Goal: Information Seeking & Learning: Learn about a topic

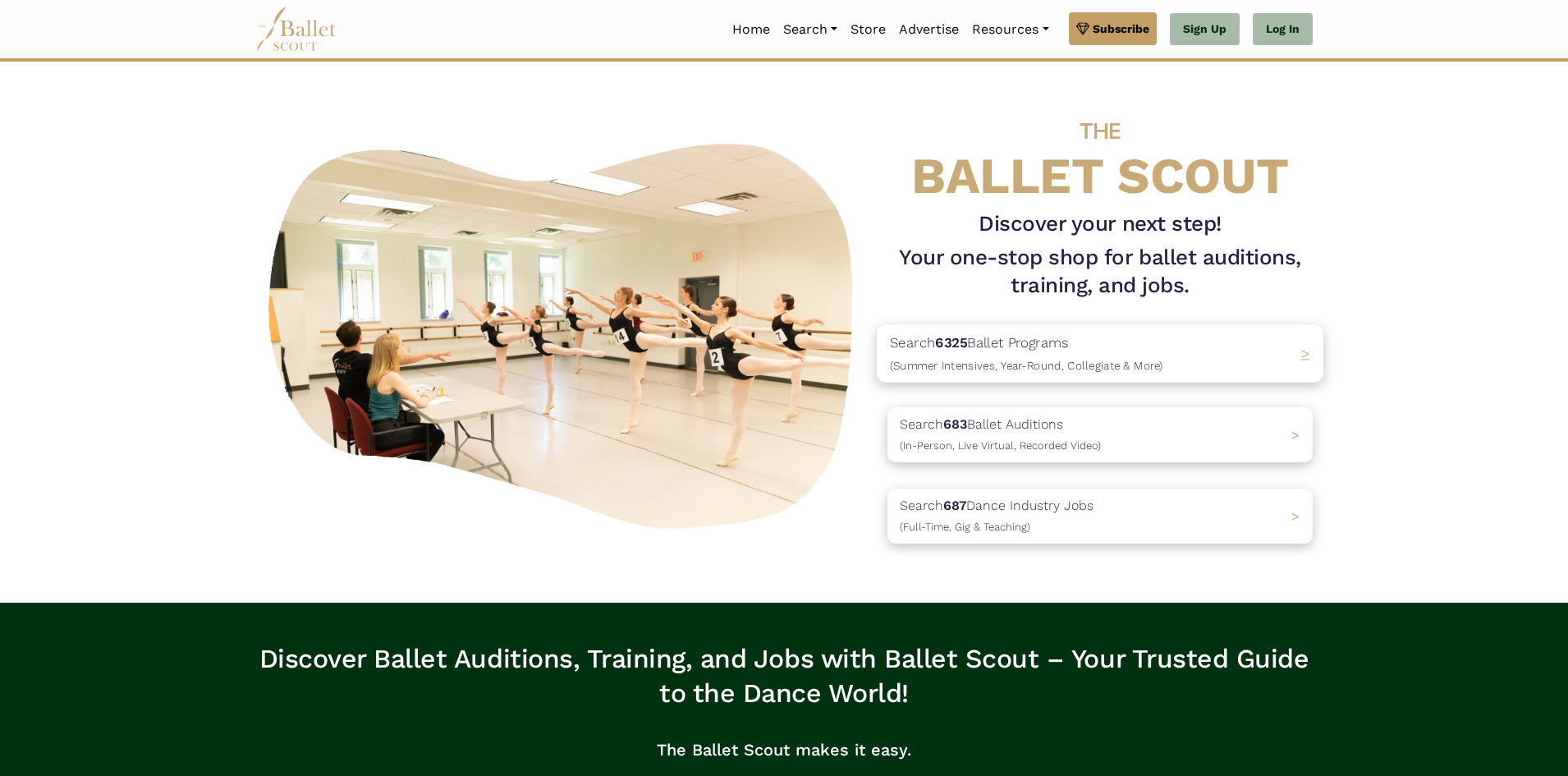
click at [1099, 347] on p "Search 6325 Ballet Programs (Summer Intensives, Year-Round, Collegiate & More)" at bounding box center [1026, 354] width 274 height 45
click at [976, 433] on p "Search 683 Ballet Auditions (In-Person, Live Virtual, Recorded Video)" at bounding box center [995, 435] width 211 height 45
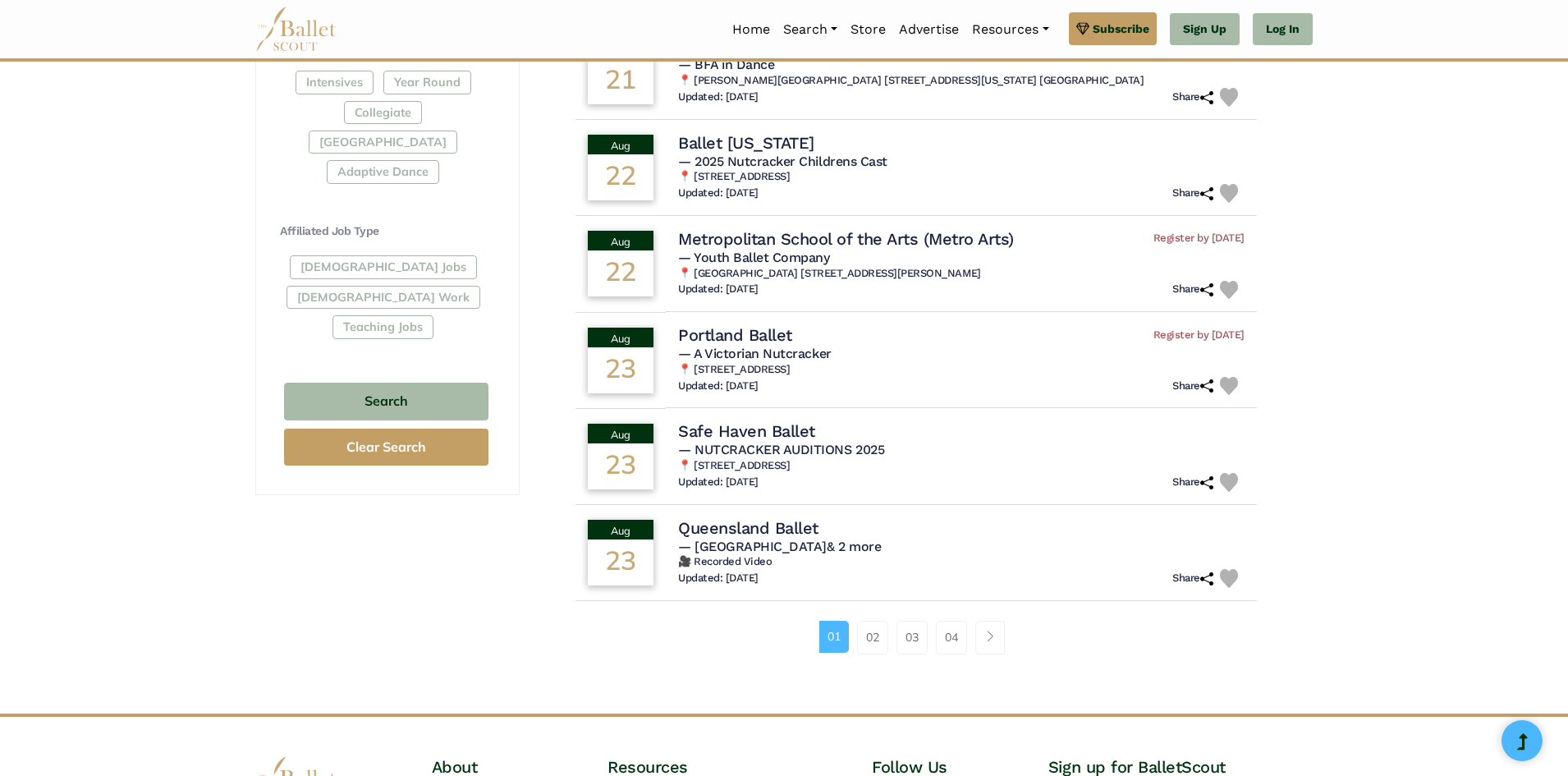
scroll to position [903, 0]
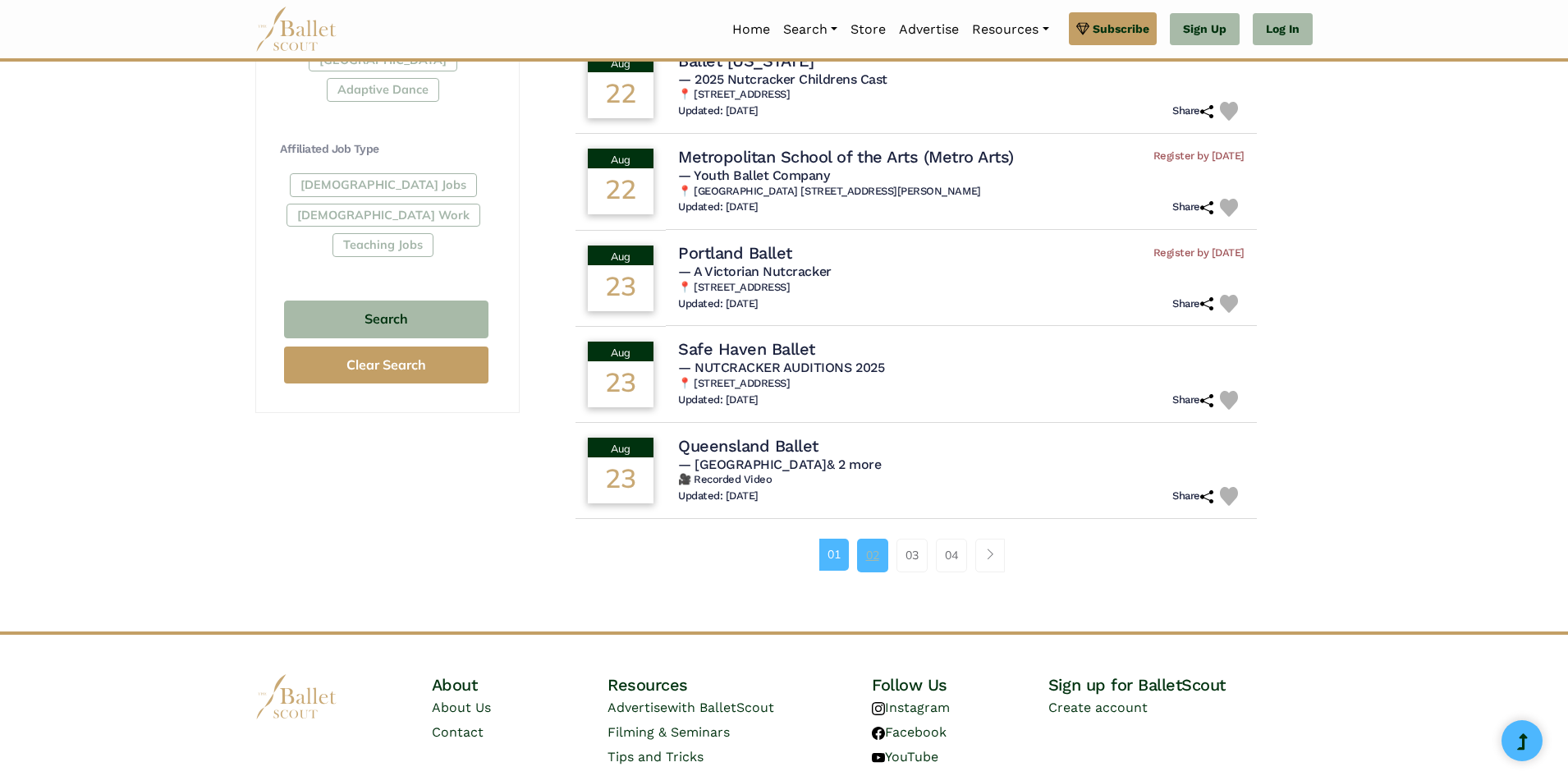
click at [867, 566] on link "02" at bounding box center [873, 554] width 32 height 32
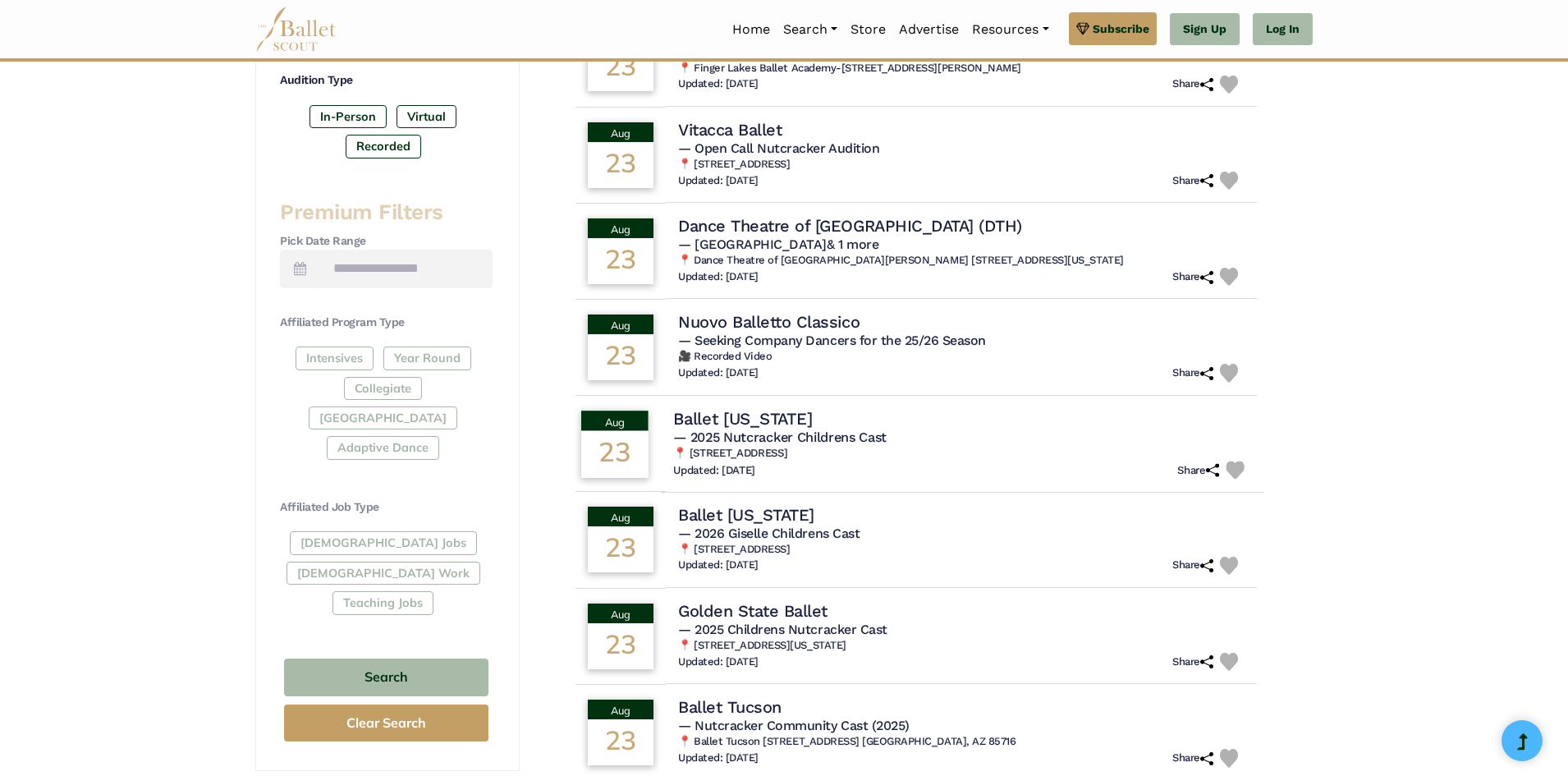
scroll to position [575, 0]
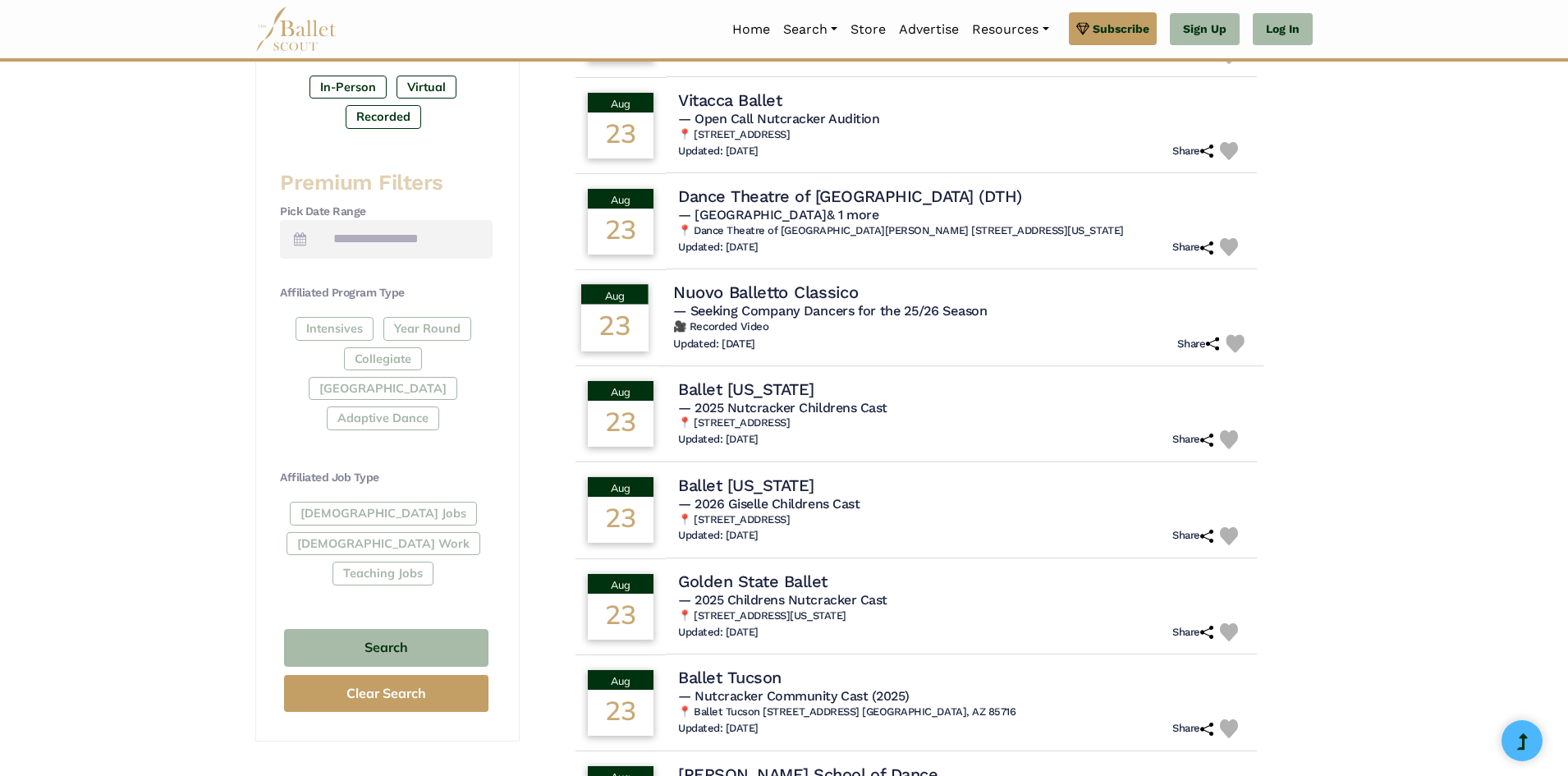
click at [803, 315] on span "— Seeking Company Dancers for the 25/26 Season" at bounding box center [830, 310] width 314 height 16
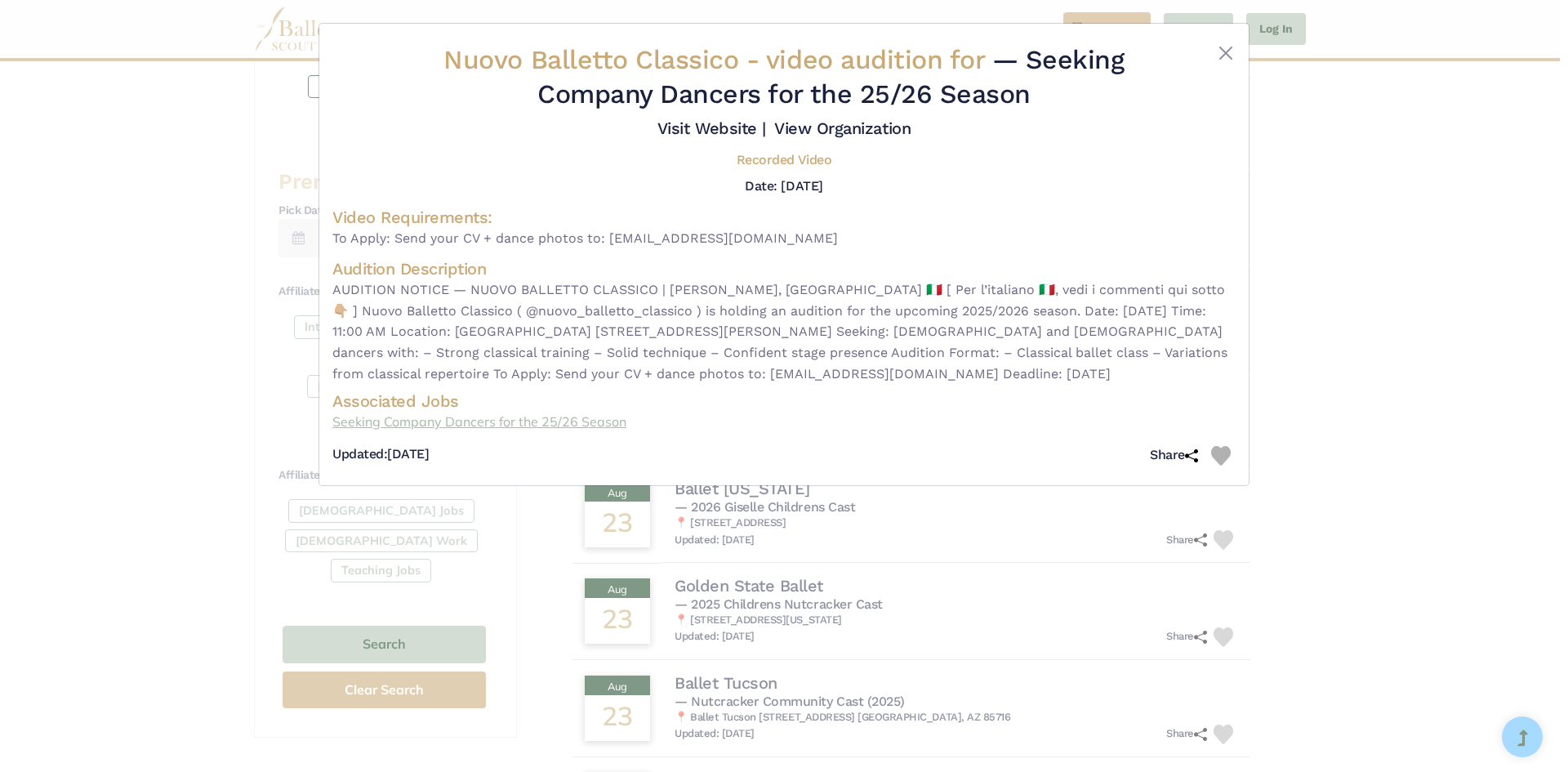
click at [550, 424] on link "Seeking Company Dancers for the 25/26 Season" at bounding box center [784, 422] width 904 height 21
click at [1225, 47] on button "Close" at bounding box center [1225, 53] width 19 height 19
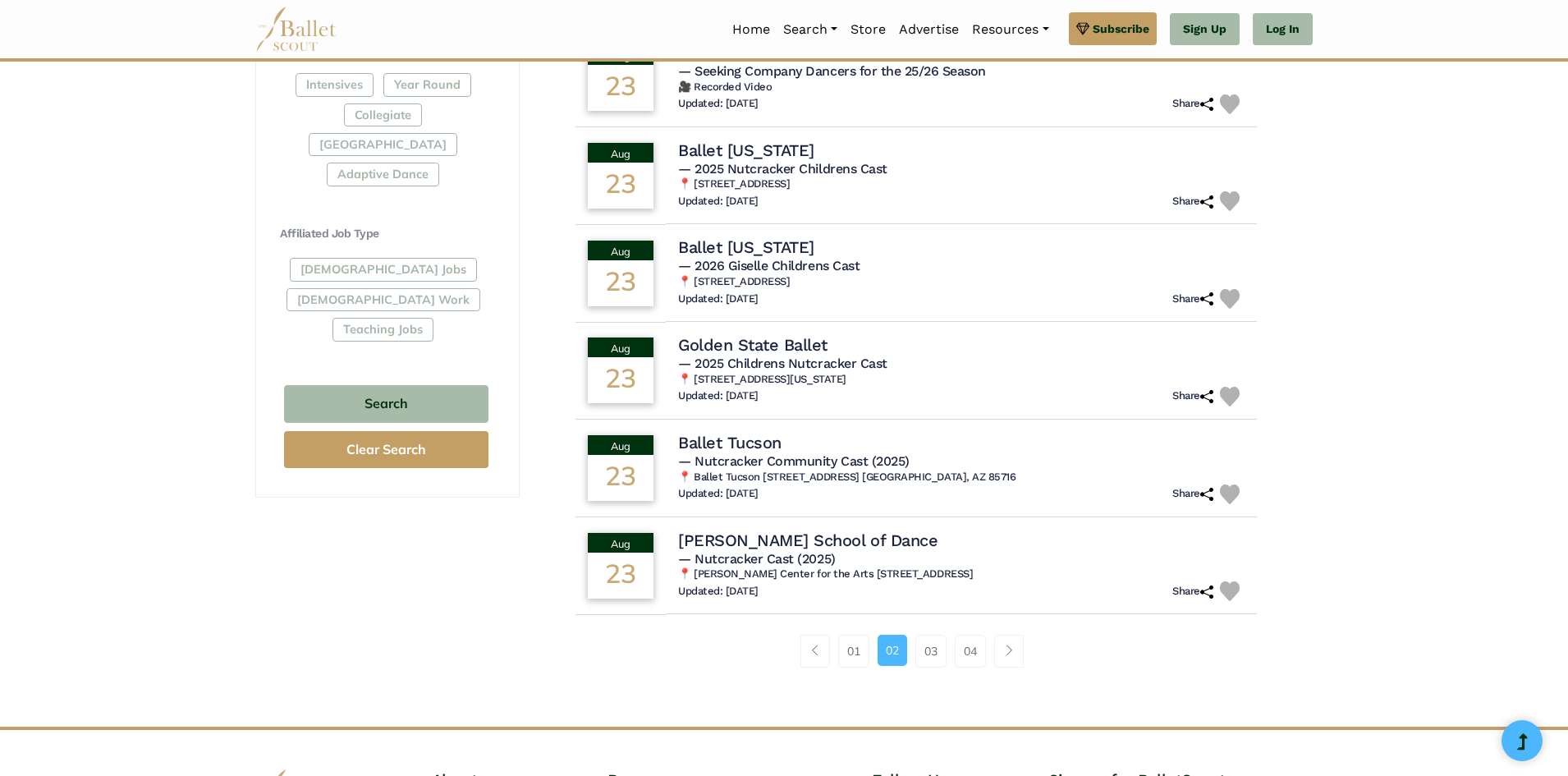
scroll to position [821, 0]
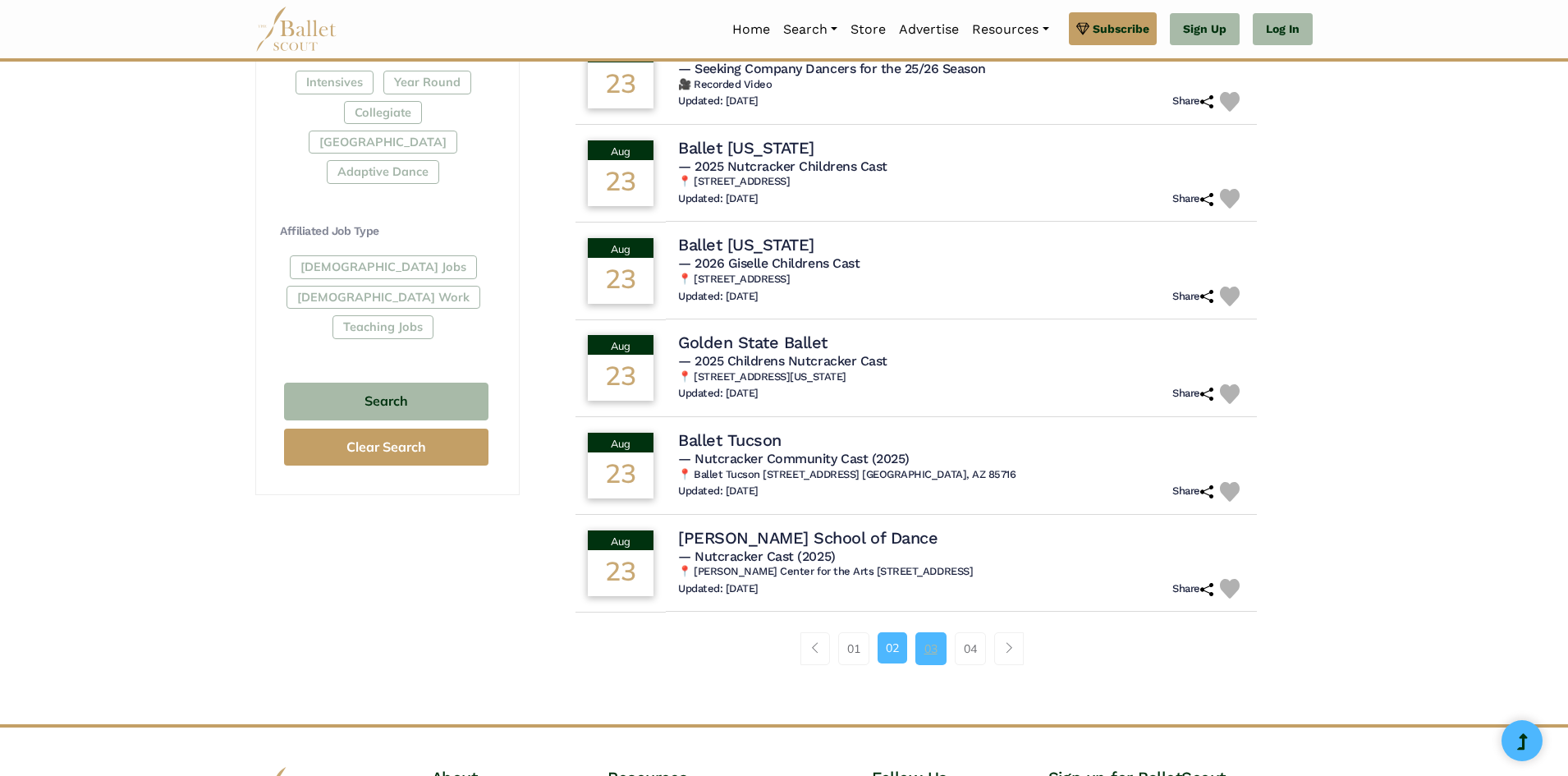
click at [932, 651] on link "03" at bounding box center [932, 648] width 32 height 32
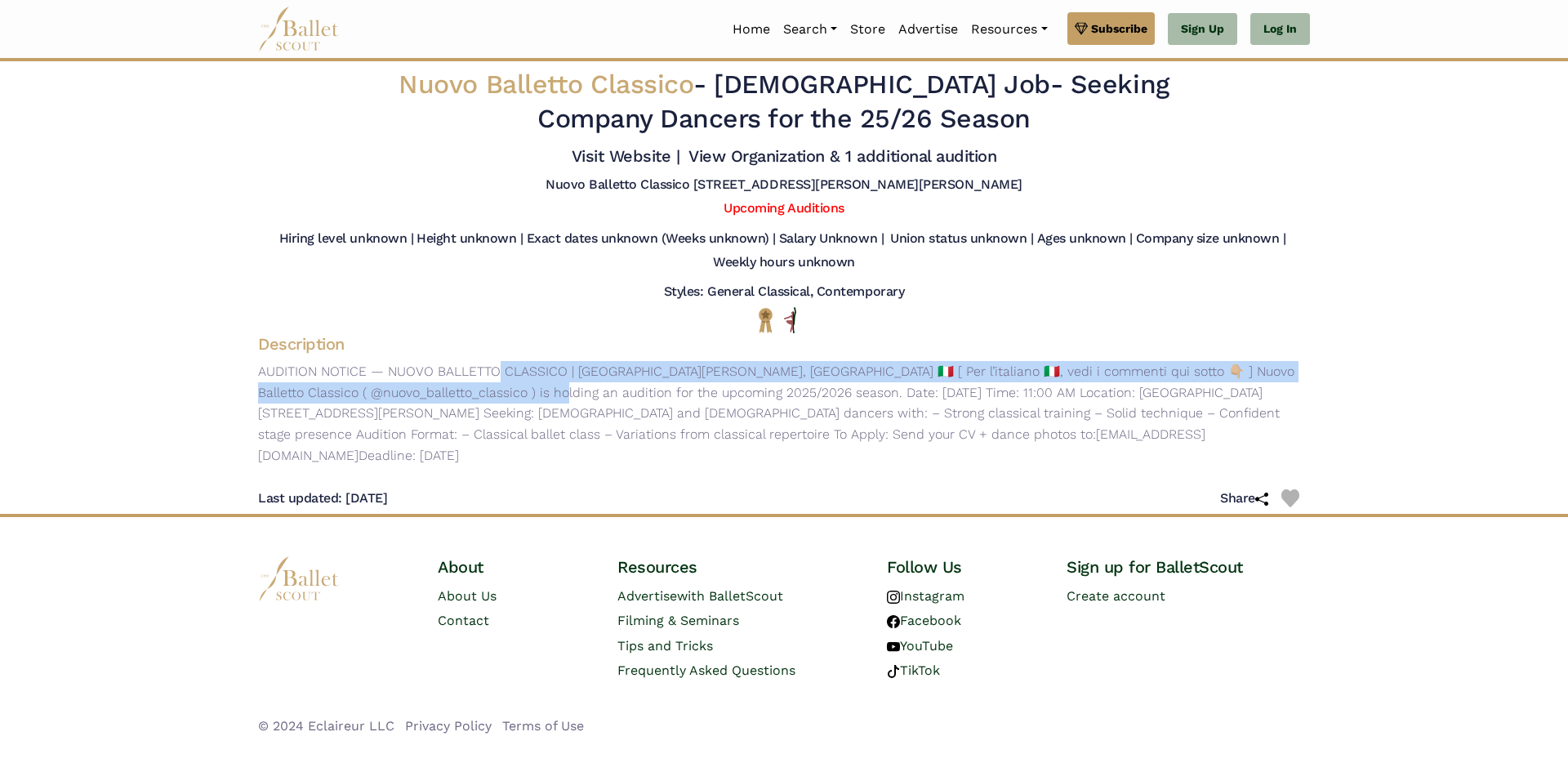
drag, startPoint x: 395, startPoint y: 370, endPoint x: 549, endPoint y: 385, distance: 154.7
click at [549, 385] on p "AUDITION NOTICE — NUOVO BALLETTO CLASSICO | [GEOGRAPHIC_DATA][PERSON_NAME], [GE…" at bounding box center [784, 413] width 1078 height 104
drag, startPoint x: 457, startPoint y: 366, endPoint x: 420, endPoint y: 361, distance: 37.3
click at [455, 365] on p "AUDITION NOTICE — NUOVO BALLETTO CLASSICO | [GEOGRAPHIC_DATA][PERSON_NAME], [GE…" at bounding box center [784, 413] width 1078 height 104
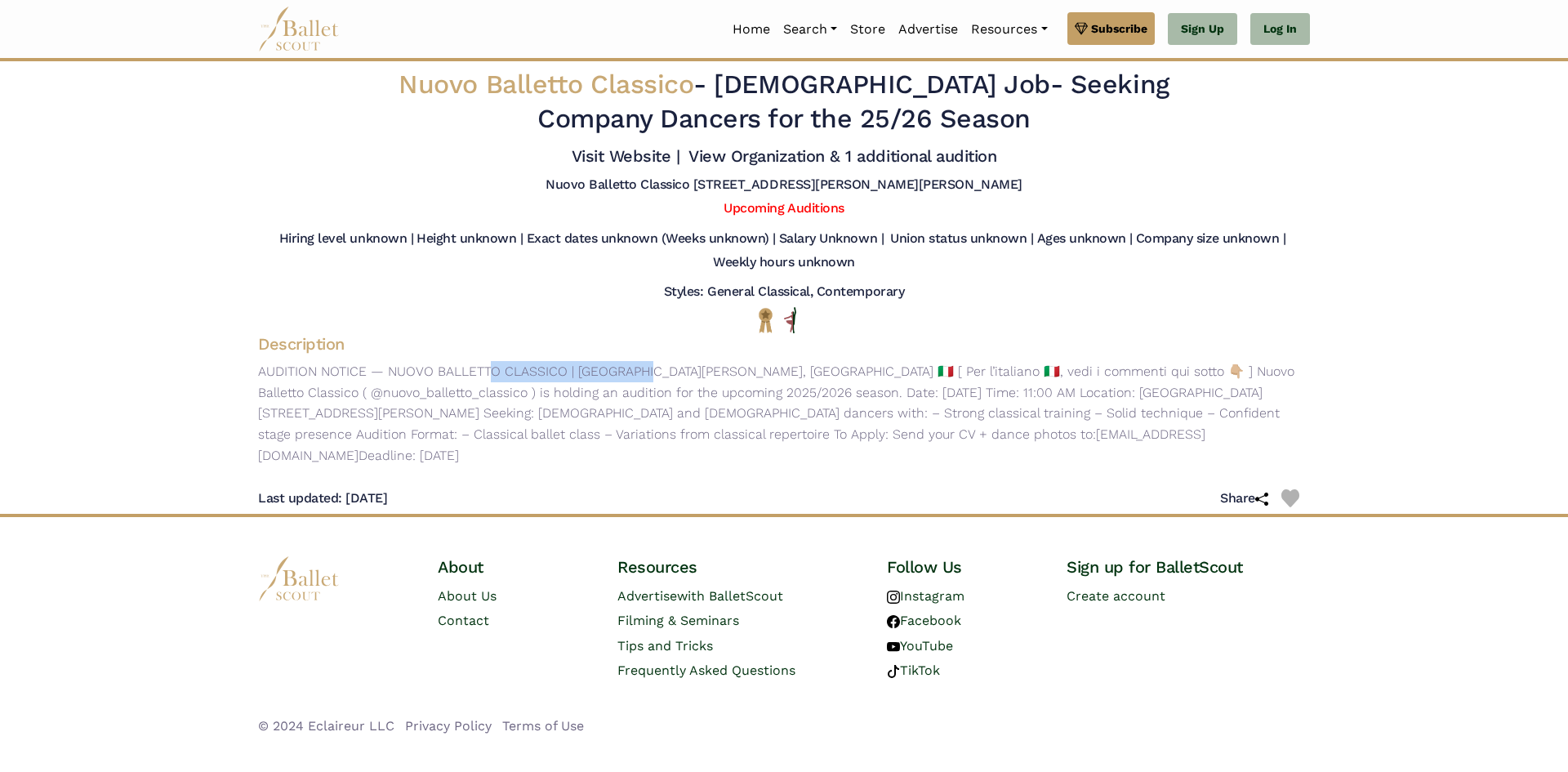
drag, startPoint x: 390, startPoint y: 369, endPoint x: 564, endPoint y: 369, distance: 174.0
click at [564, 369] on p "AUDITION NOTICE — NUOVO BALLETTO CLASSICO | REGGIO EMILIA, ITALY 🇮🇹 [ Per l’ita…" at bounding box center [784, 413] width 1078 height 104
copy p "NUOVO BALLETTO CLASSICO"
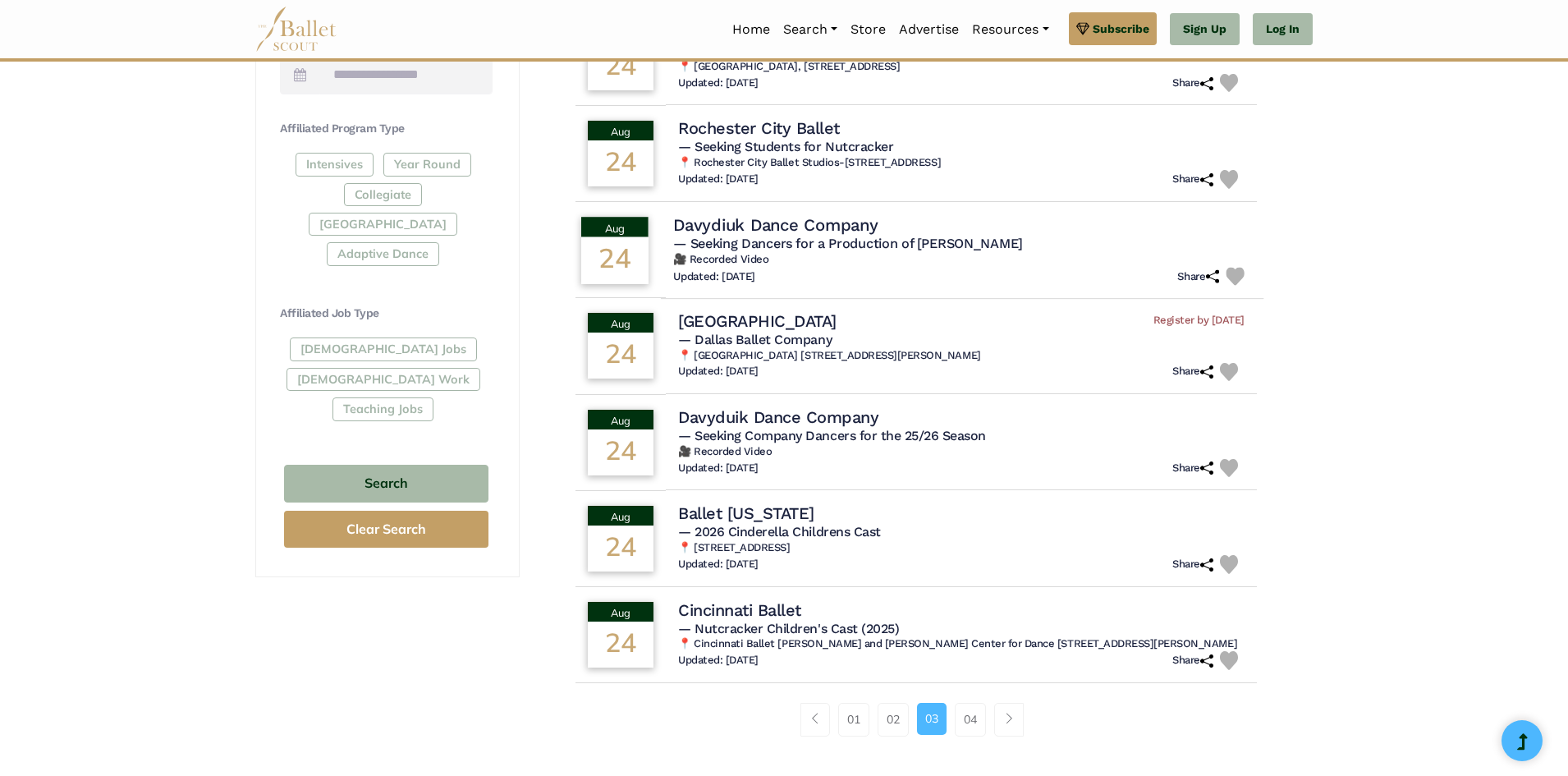
scroll to position [821, 0]
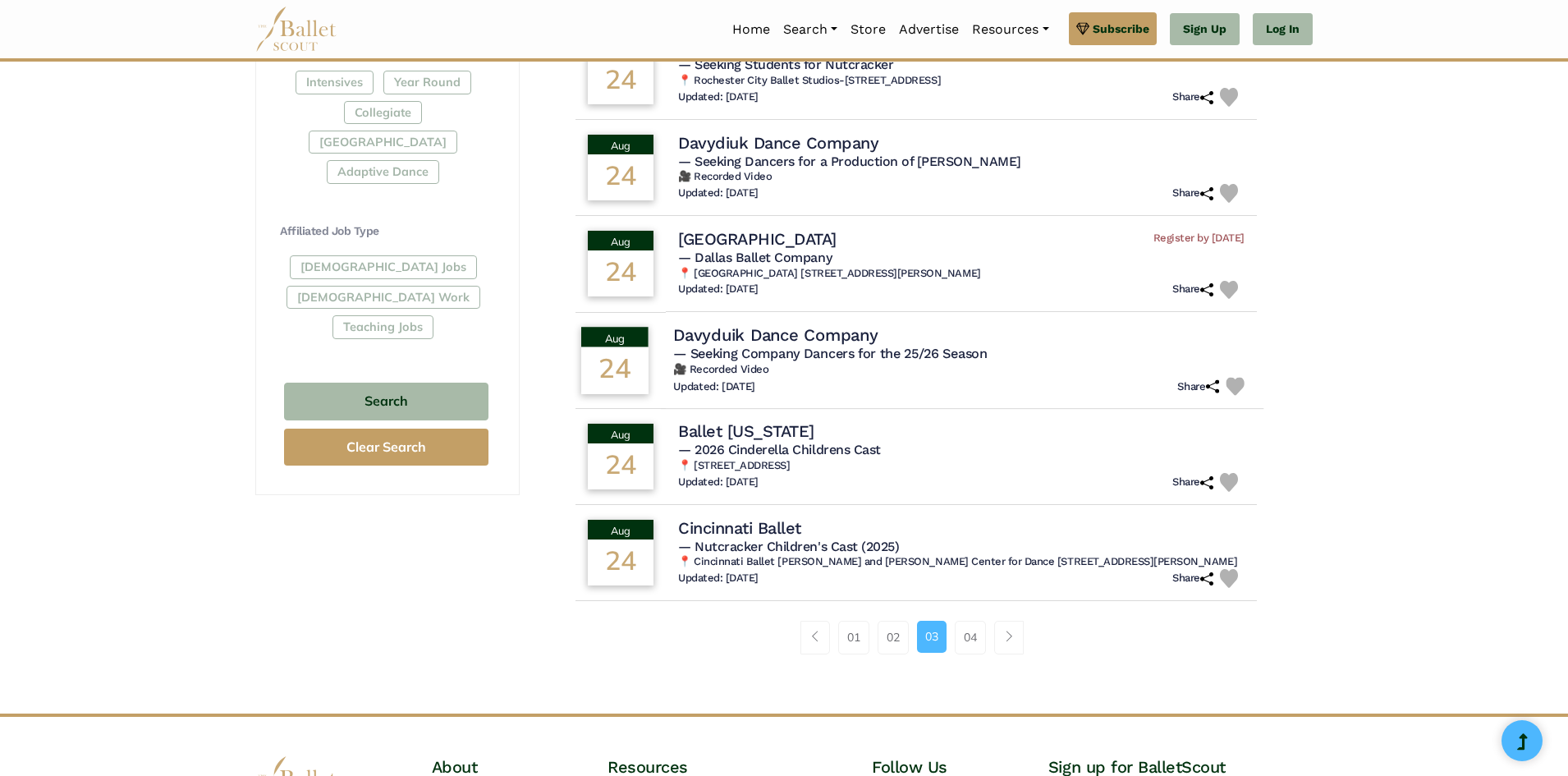
click at [820, 327] on h4 "Davyduik Dance Company" at bounding box center [776, 335] width 204 height 22
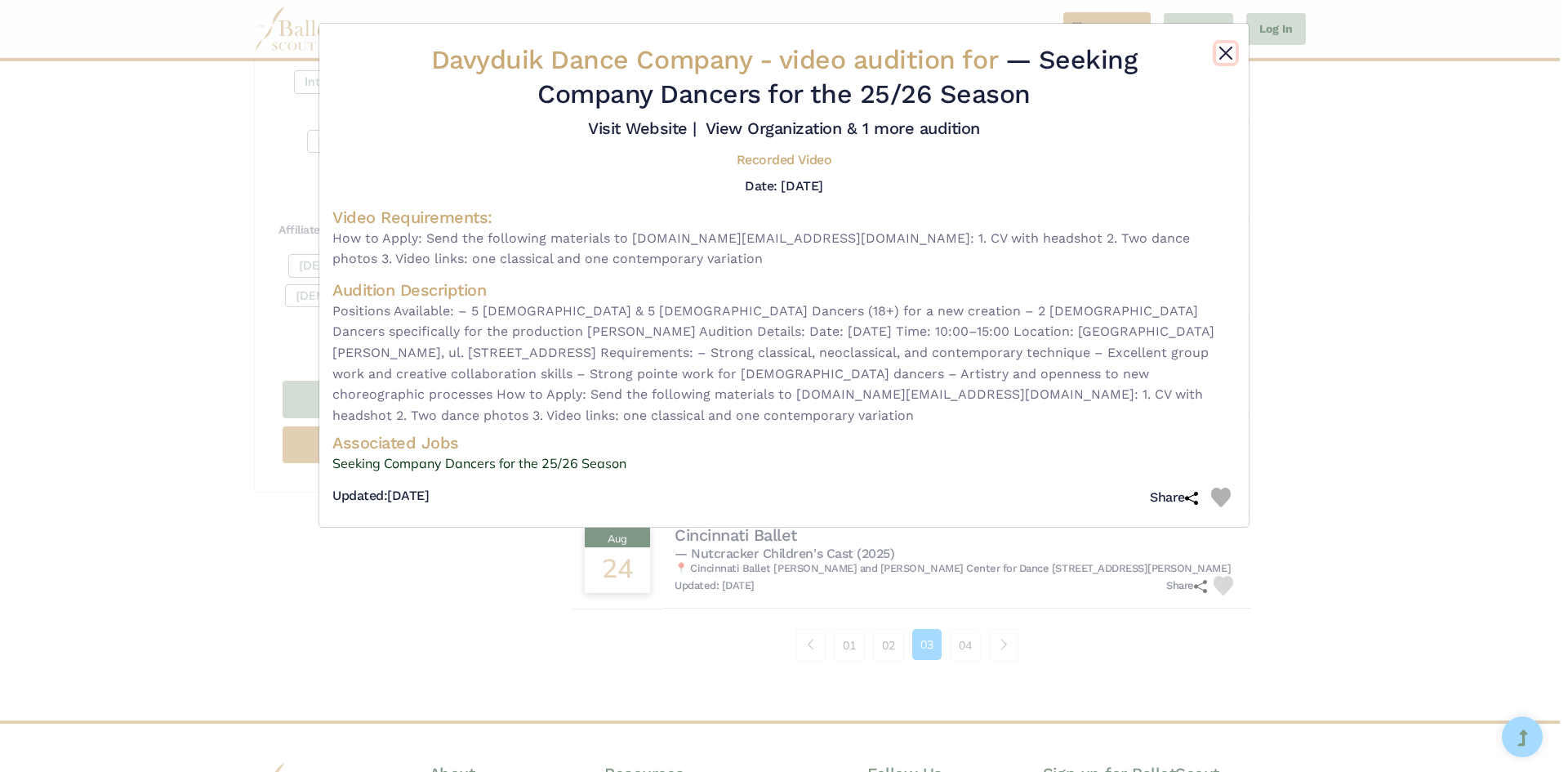
click at [1222, 56] on button "Close" at bounding box center [1225, 53] width 19 height 19
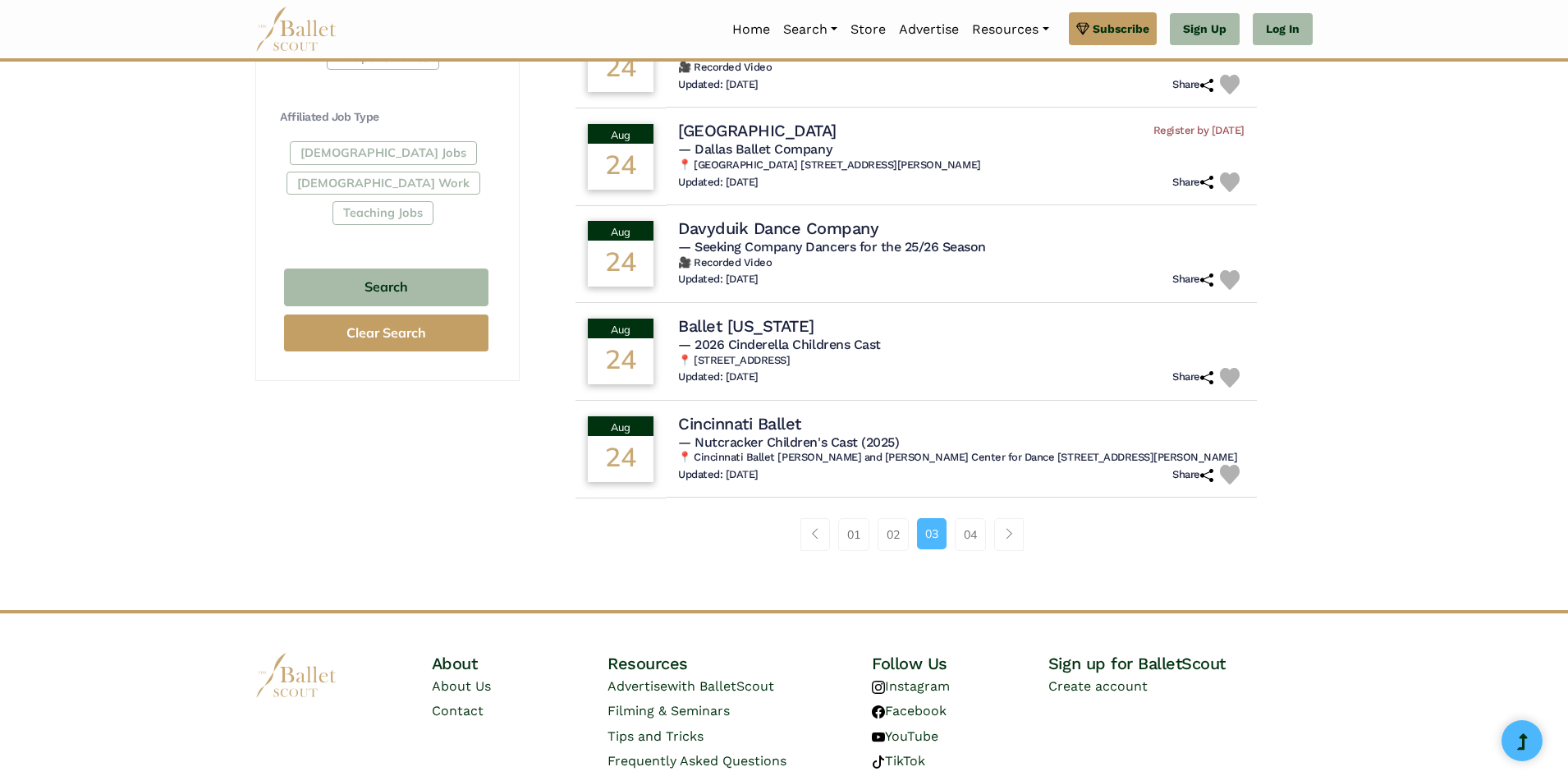
scroll to position [986, 0]
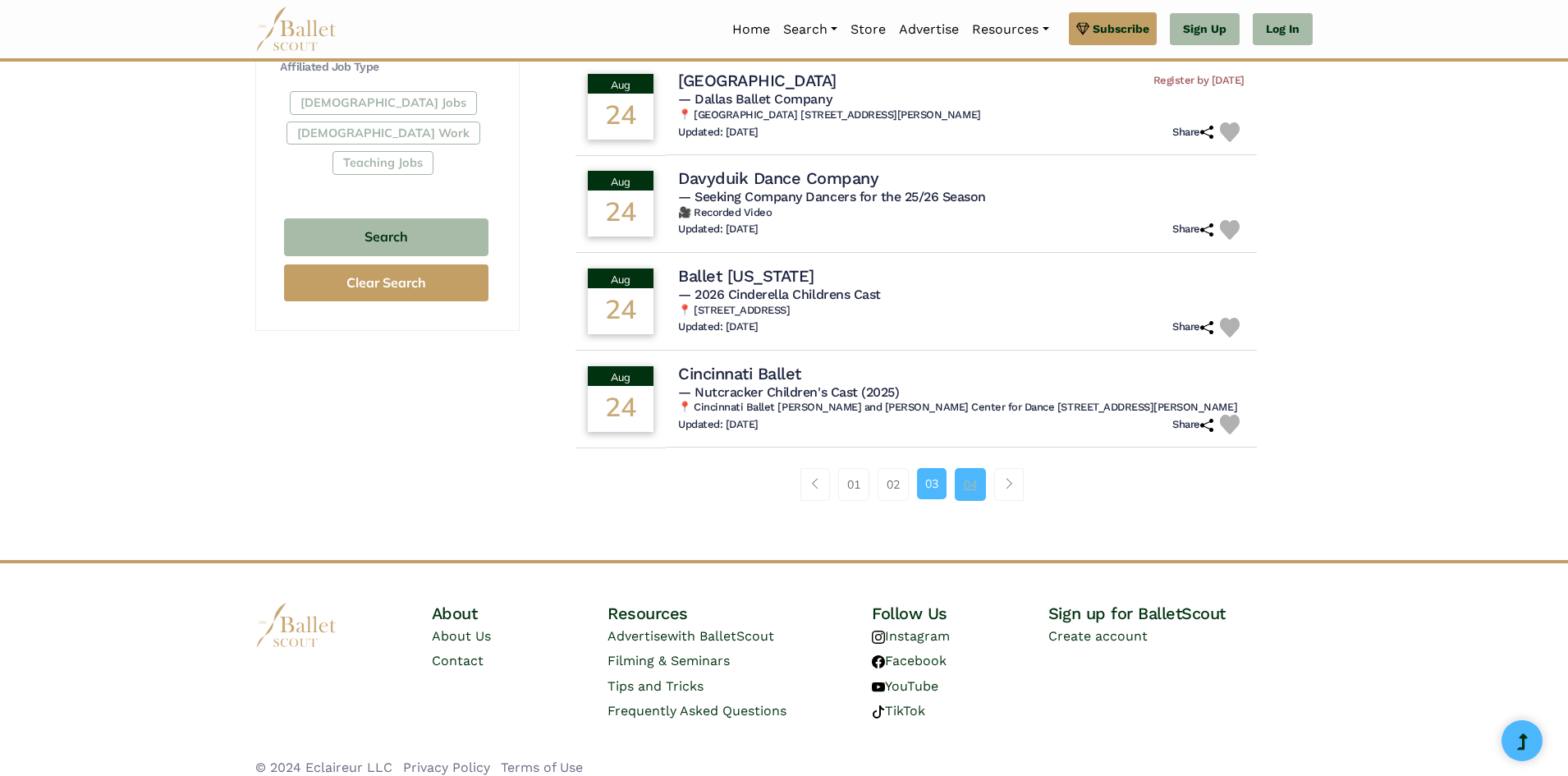
click at [967, 493] on link "04" at bounding box center [970, 484] width 32 height 32
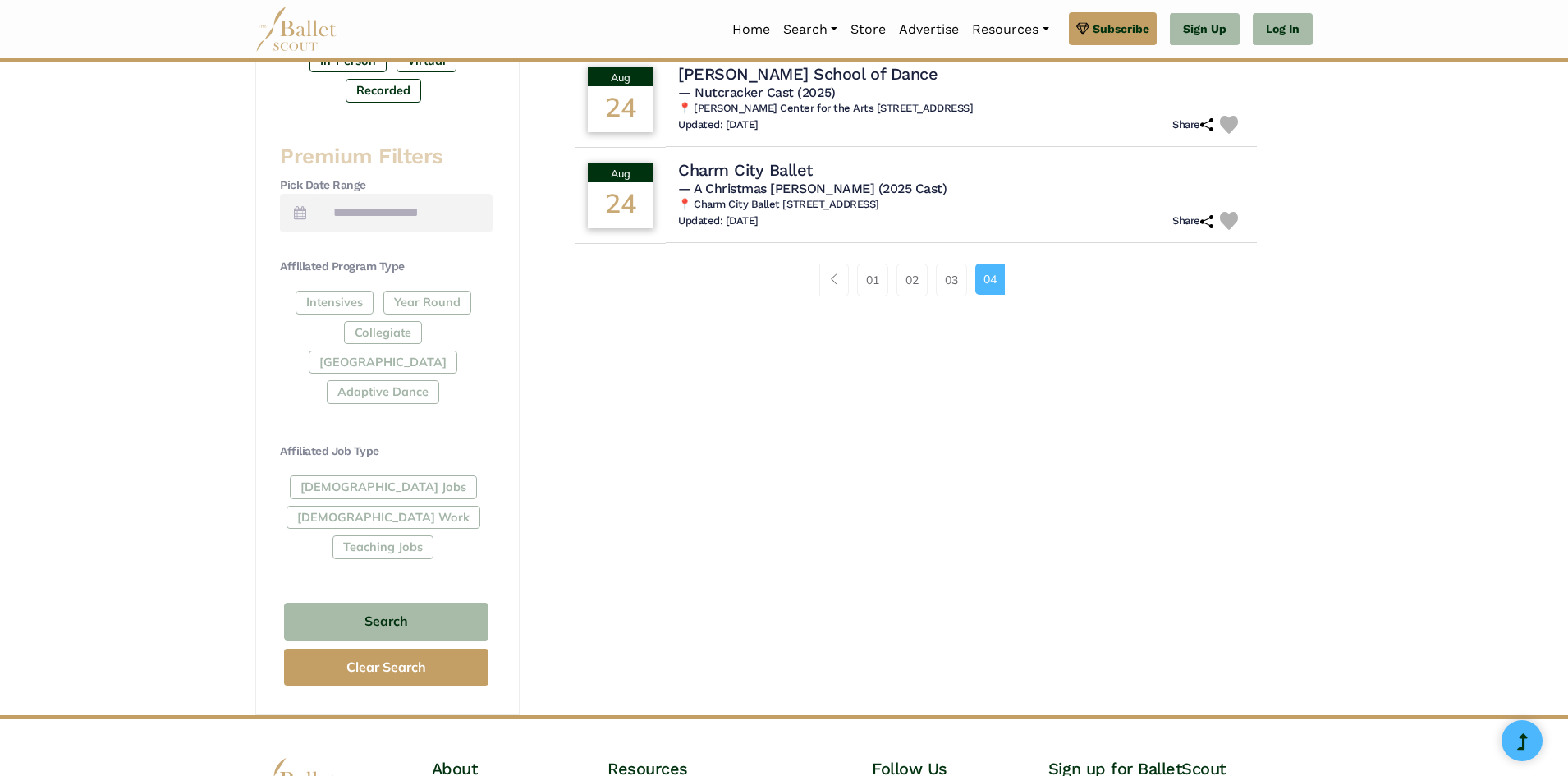
scroll to position [712, 0]
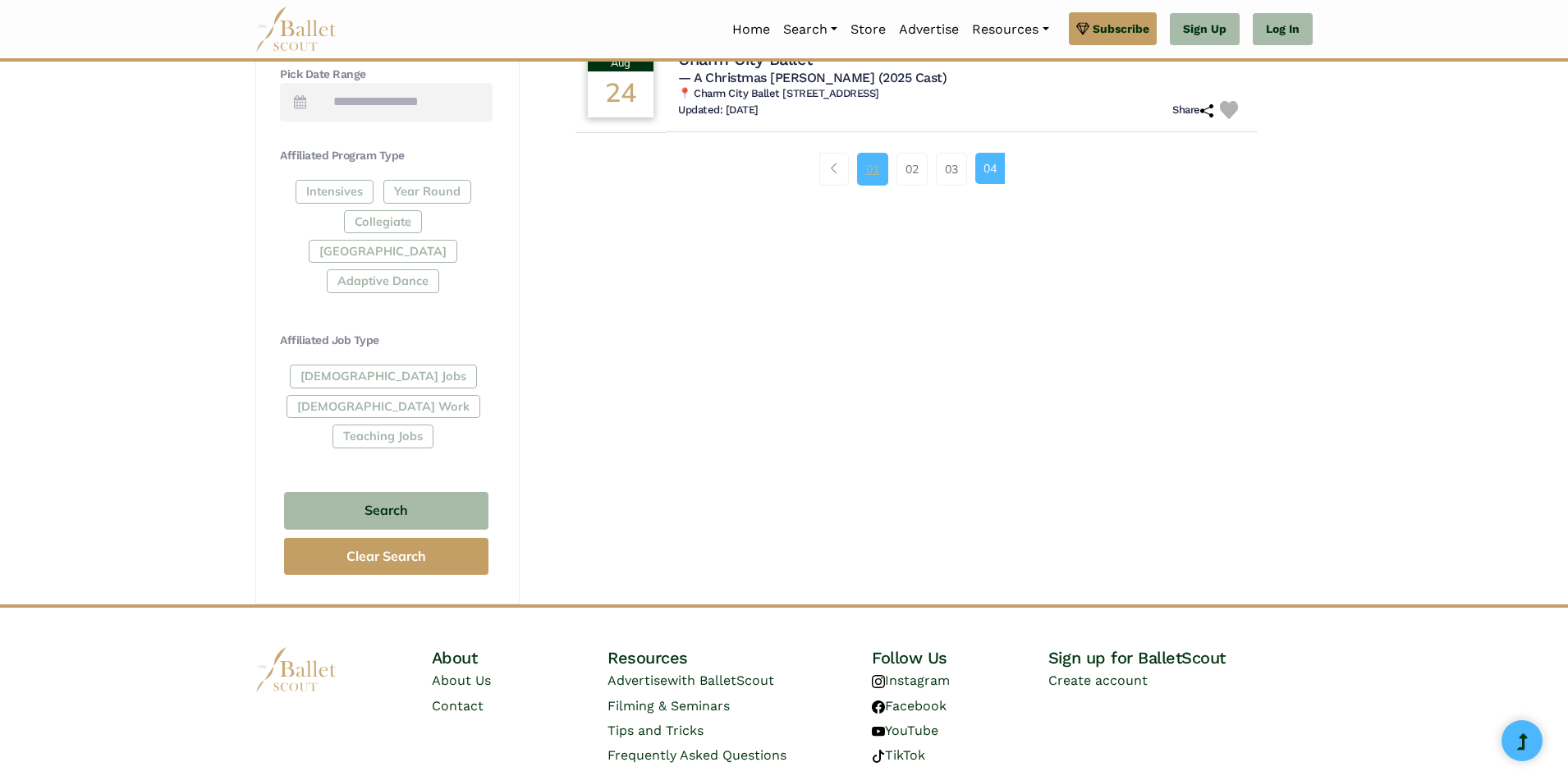
click at [863, 168] on link "01" at bounding box center [873, 169] width 32 height 32
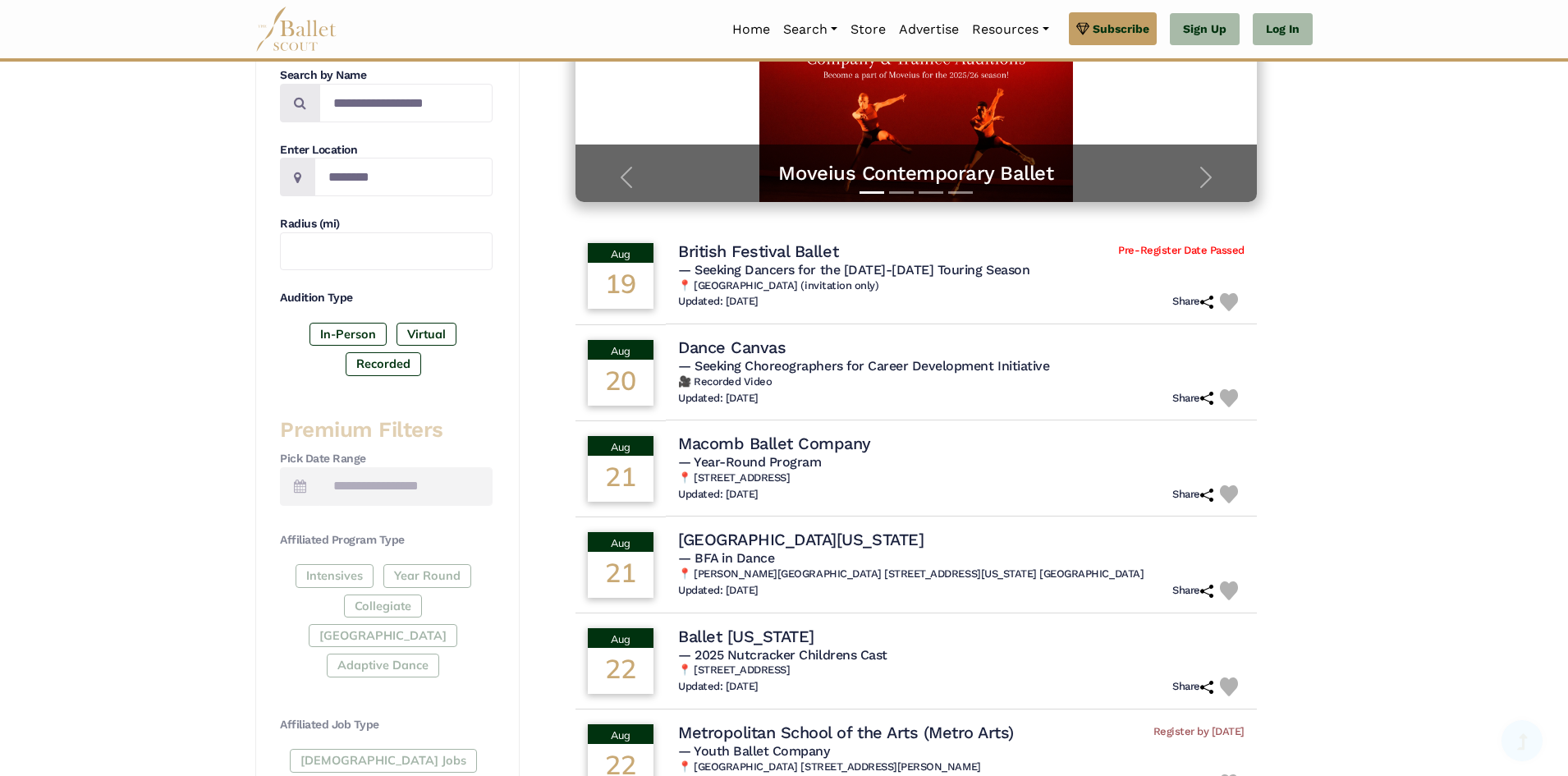
scroll to position [329, 0]
click at [816, 241] on h4 "British Festival Ballet" at bounding box center [755, 250] width 163 height 22
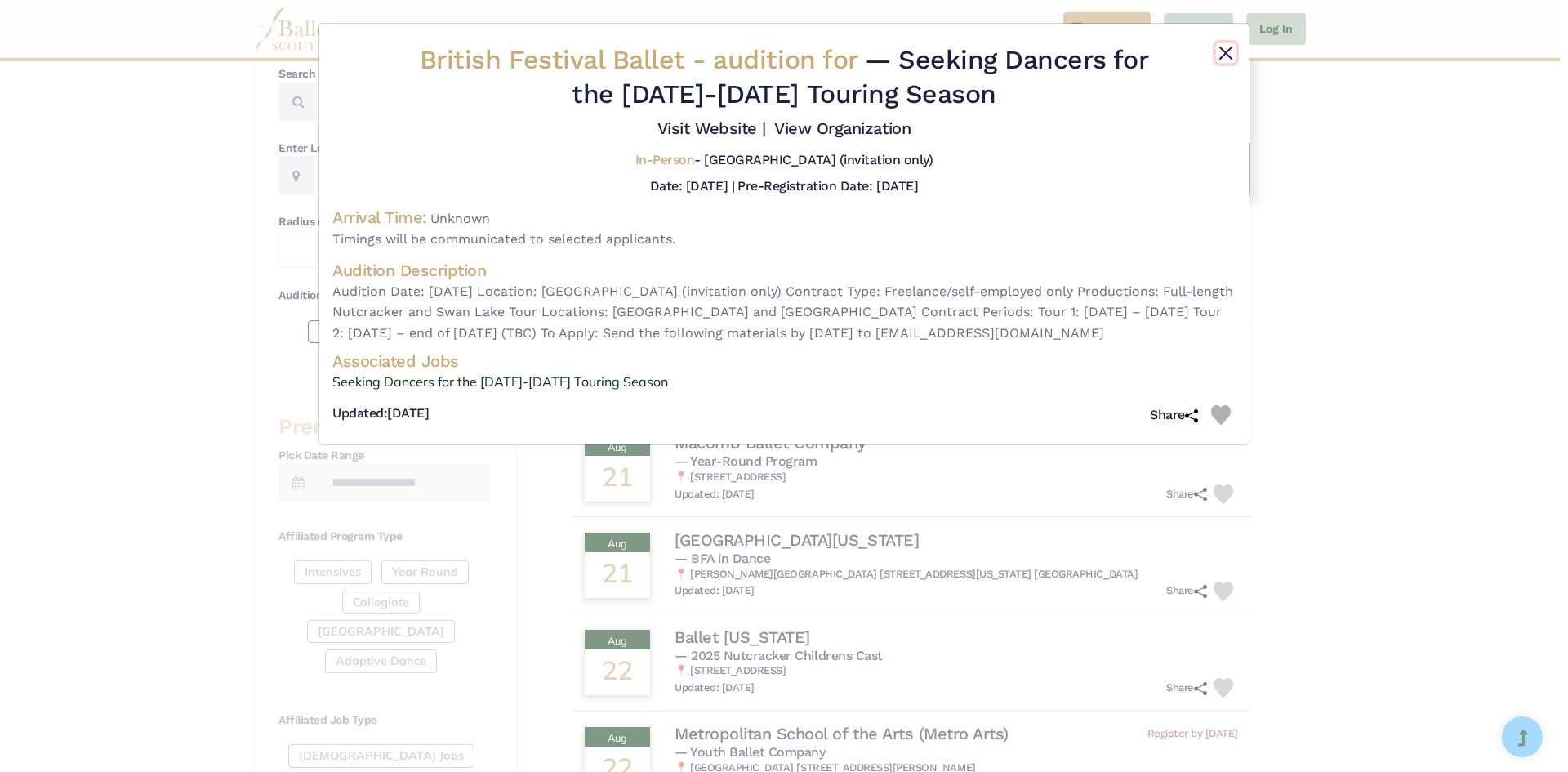
click at [1219, 54] on button "Close" at bounding box center [1225, 53] width 19 height 19
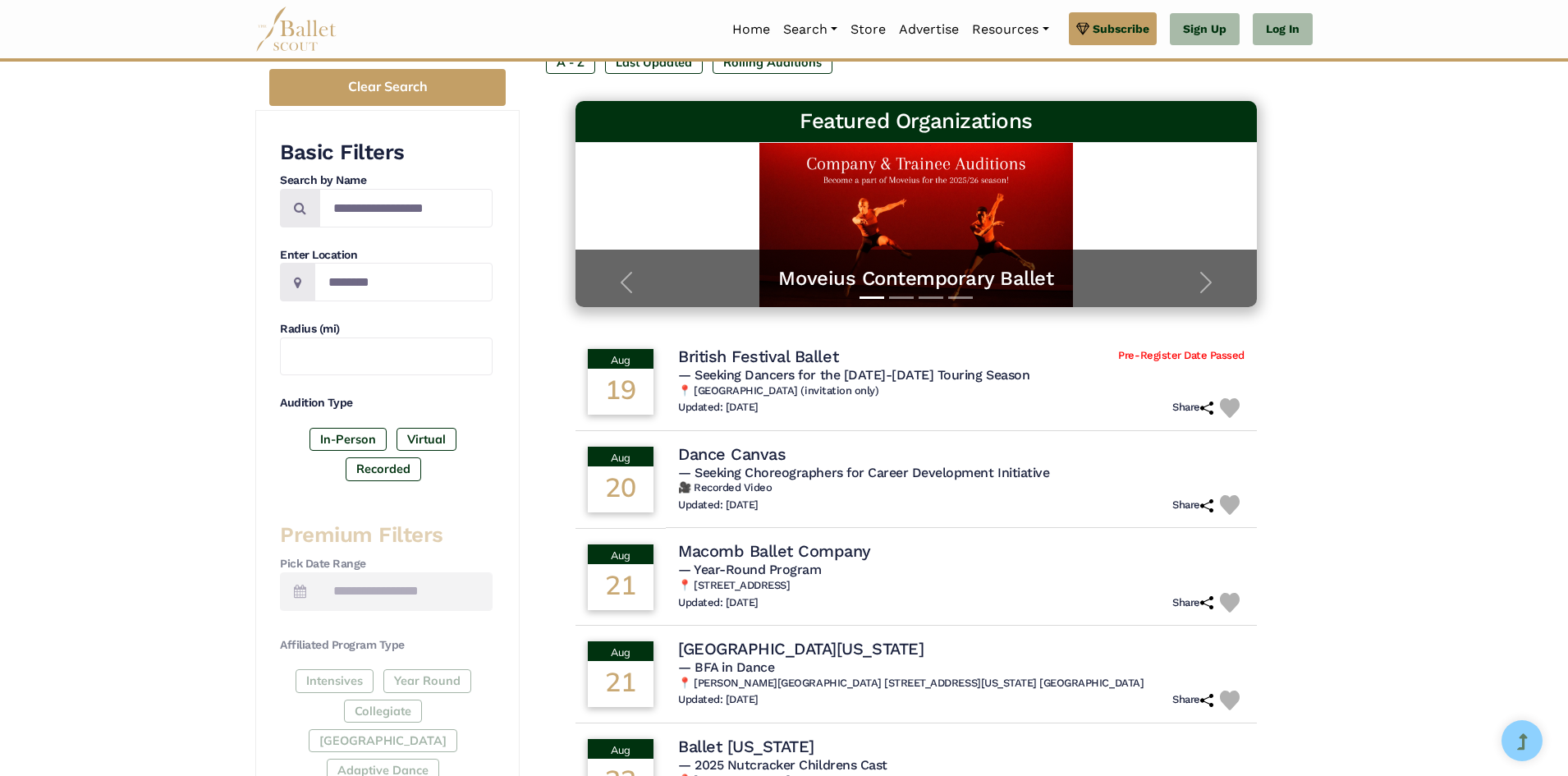
scroll to position [0, 0]
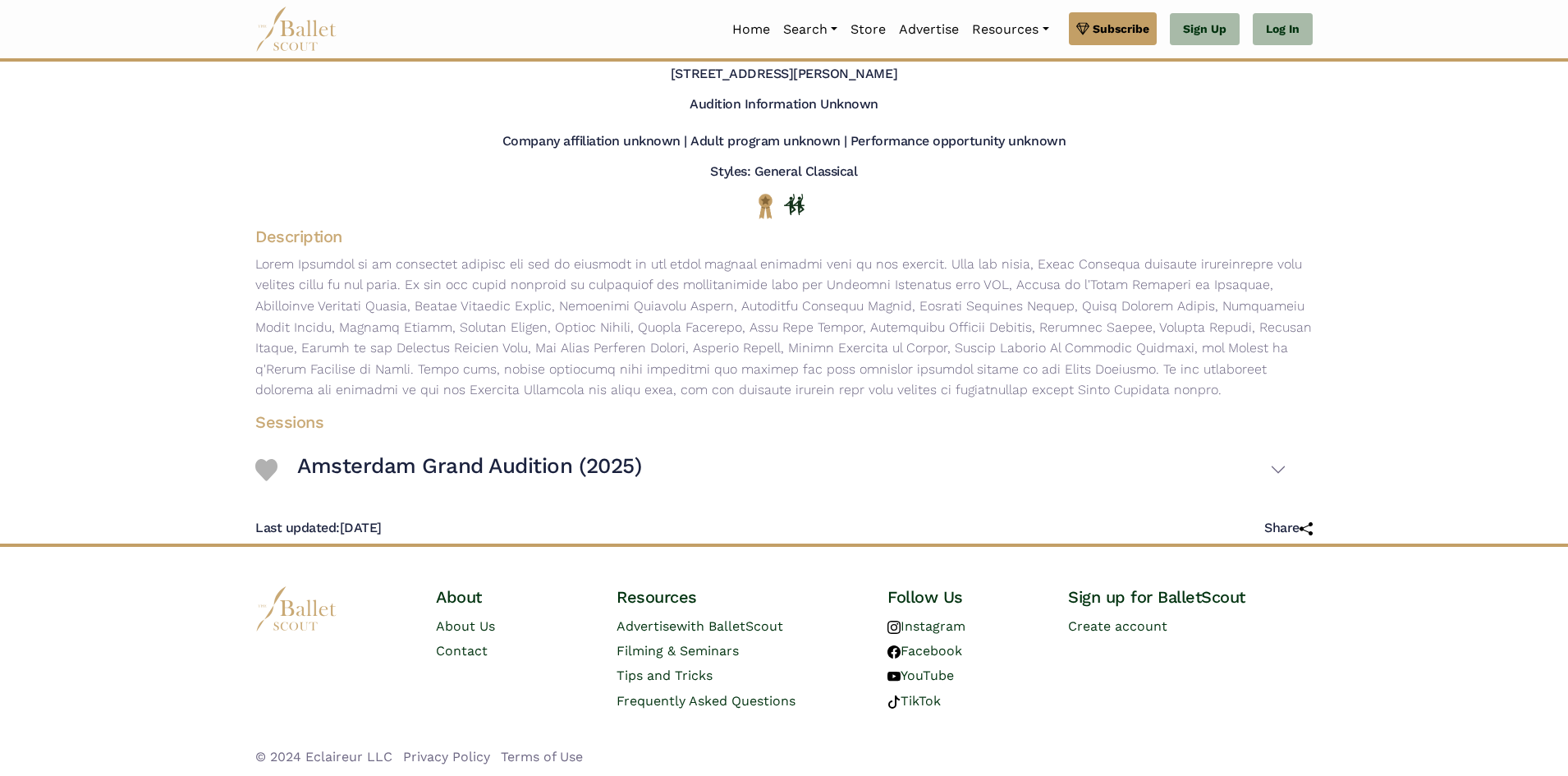
scroll to position [117, 0]
